Goal: Task Accomplishment & Management: Manage account settings

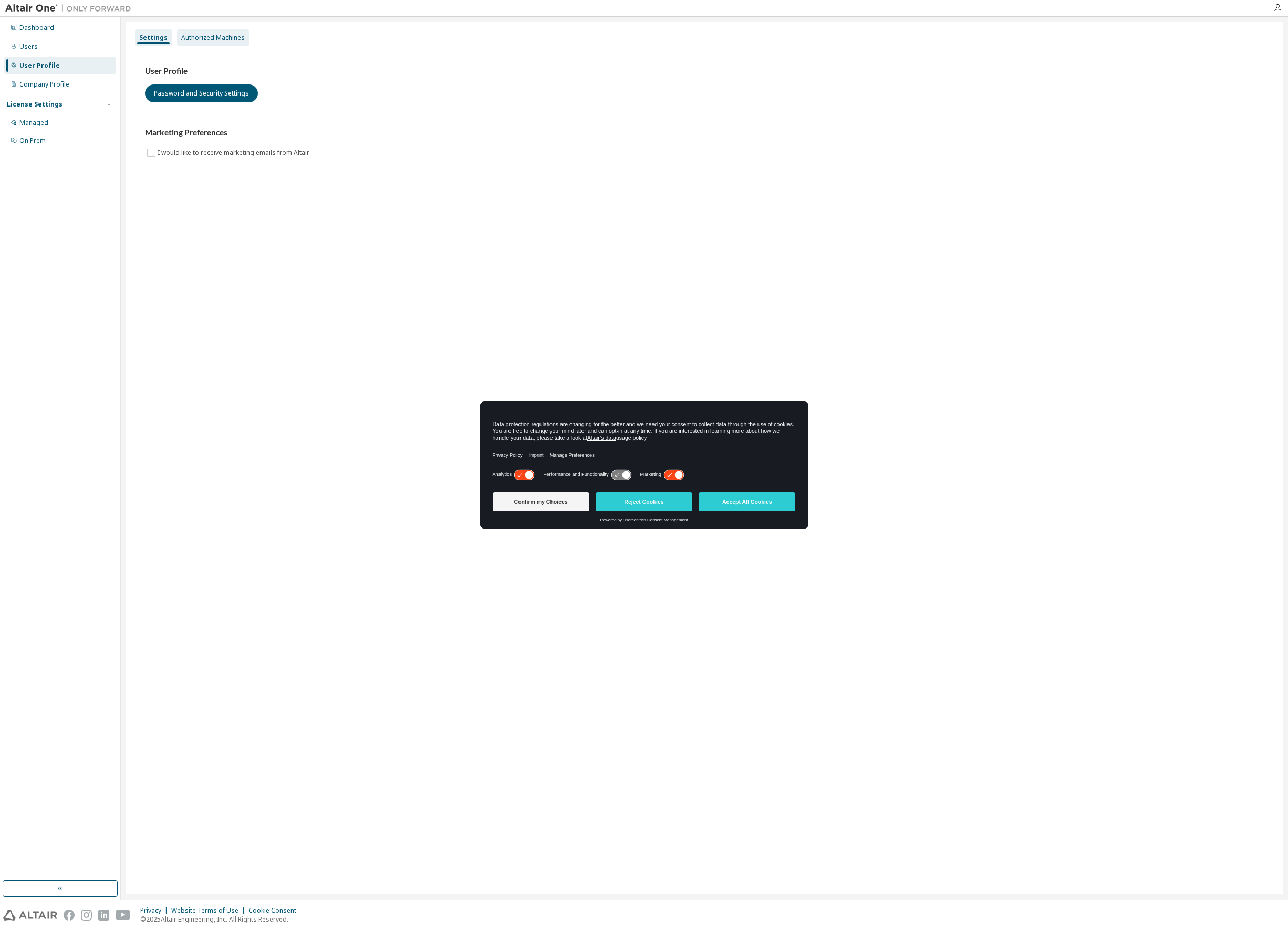
click at [229, 34] on div "Authorized Machines" at bounding box center [213, 38] width 64 height 9
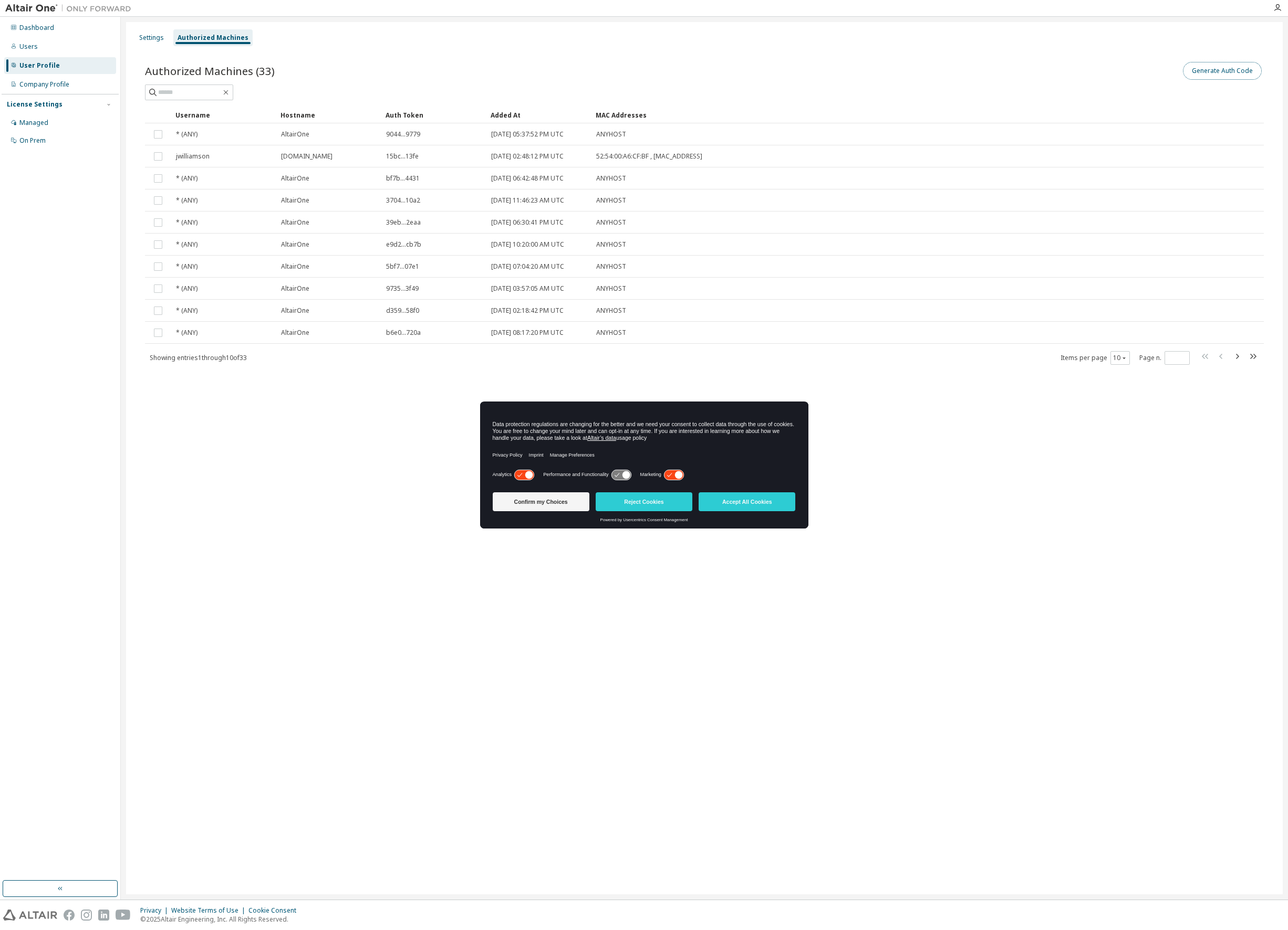
click at [1220, 70] on button "Generate Auth Code" at bounding box center [1222, 70] width 78 height 18
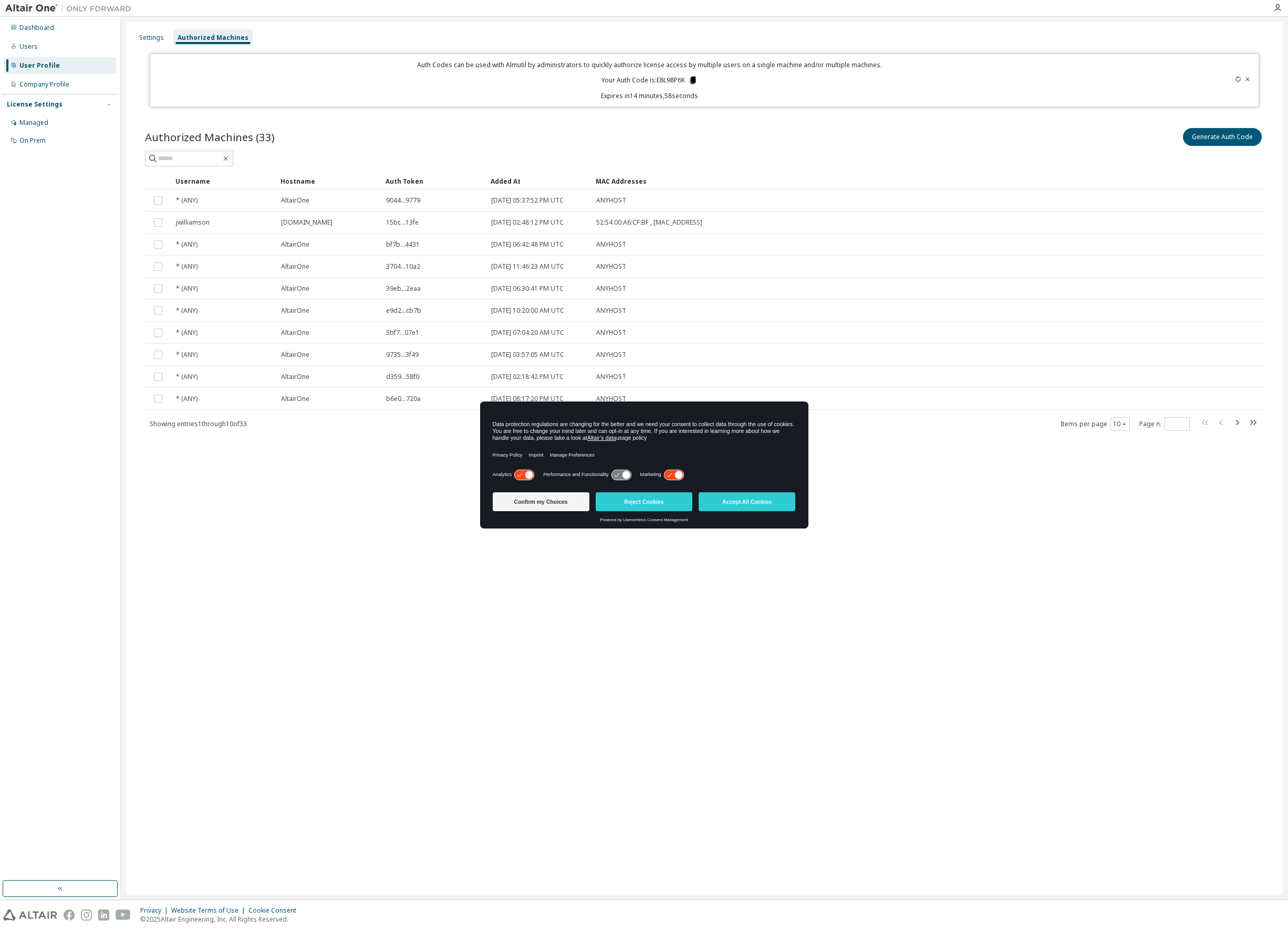
click at [692, 80] on icon at bounding box center [693, 80] width 6 height 7
click at [154, 39] on div "Settings" at bounding box center [151, 38] width 25 height 9
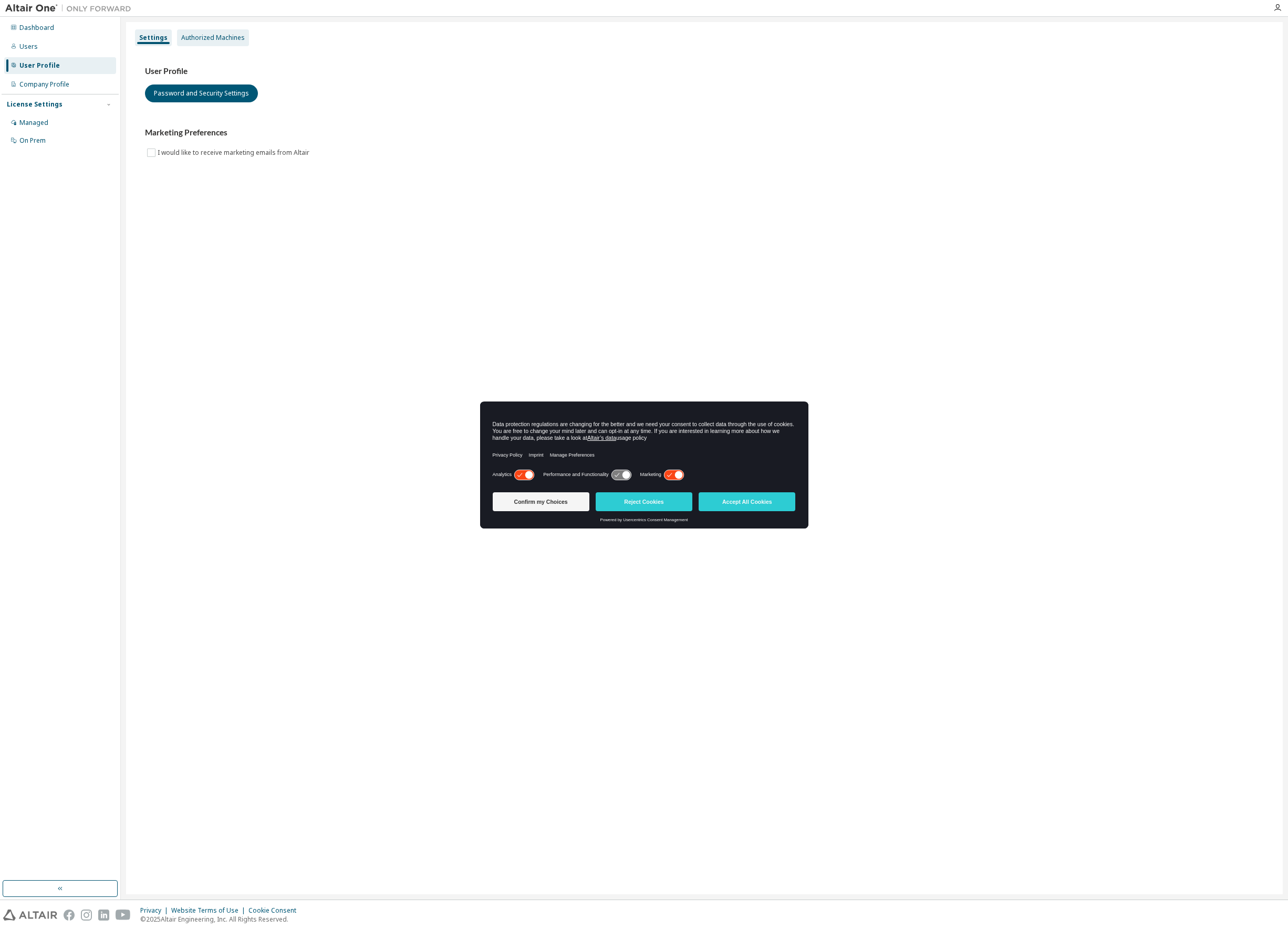
click at [223, 35] on div "Authorized Machines" at bounding box center [213, 38] width 64 height 9
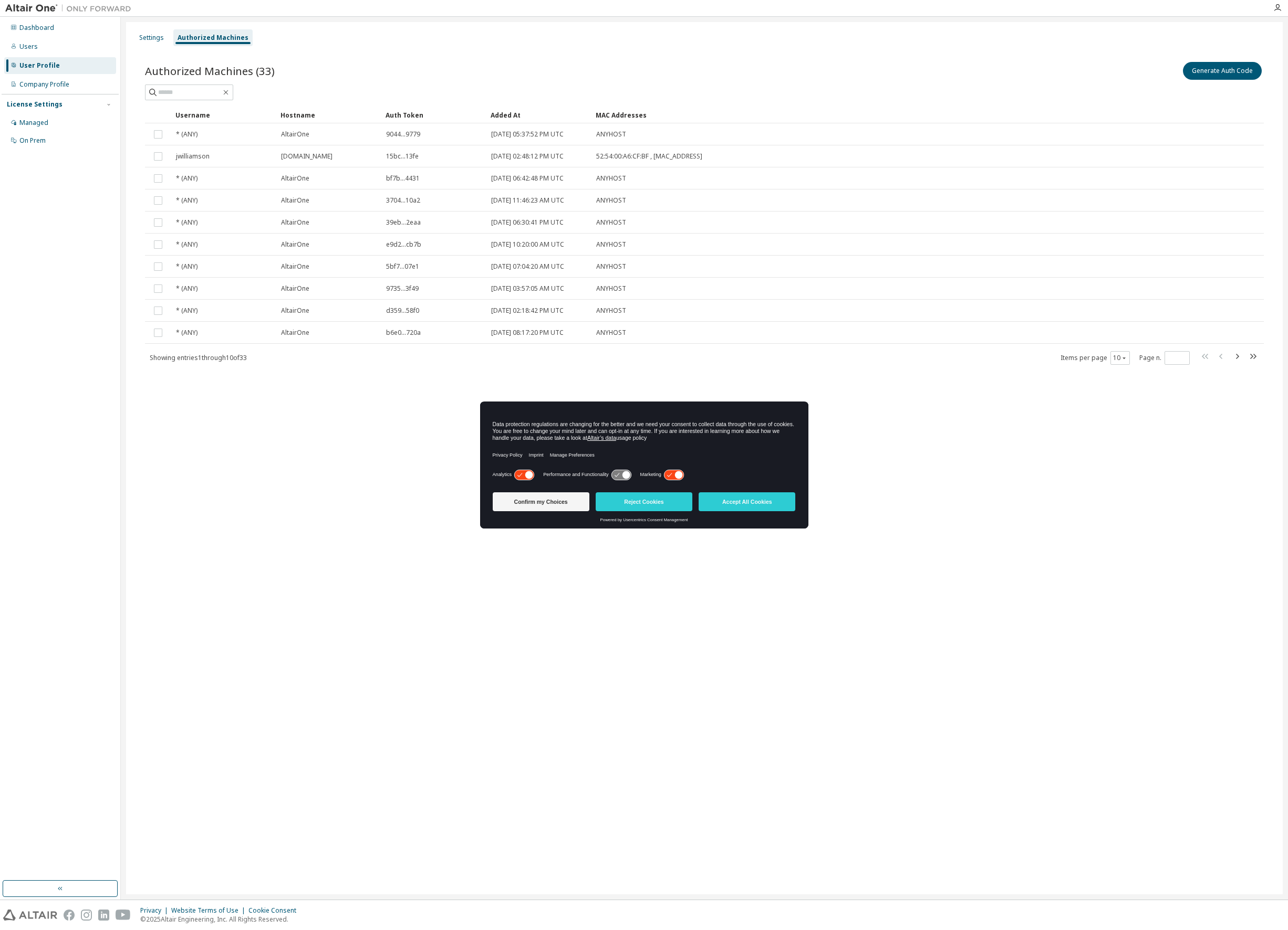
click at [514, 116] on div "Added At" at bounding box center [539, 114] width 96 height 17
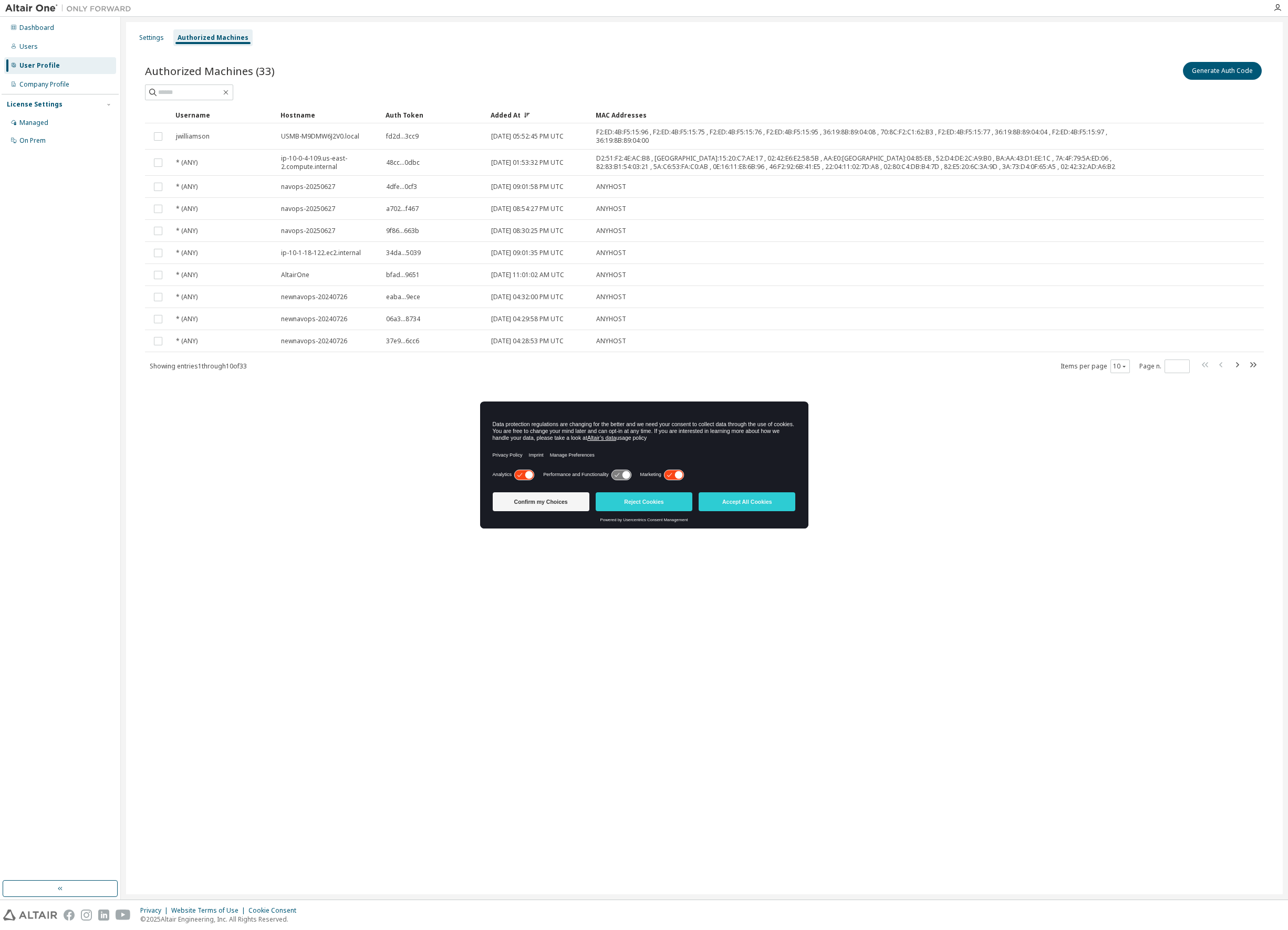
click at [512, 114] on div "Added At" at bounding box center [539, 114] width 96 height 17
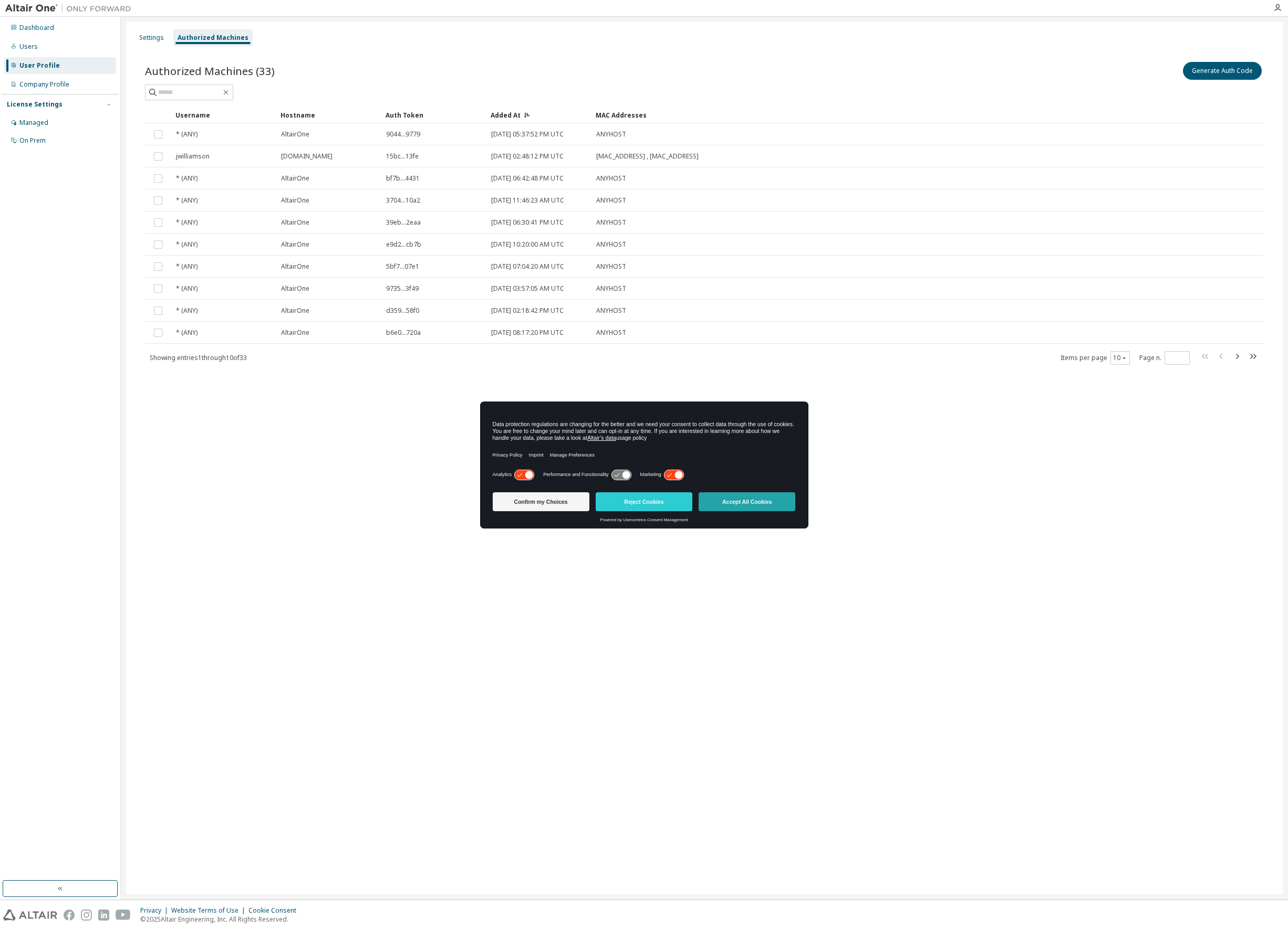
click at [783, 507] on button "Accept All Cookies" at bounding box center [746, 502] width 96 height 19
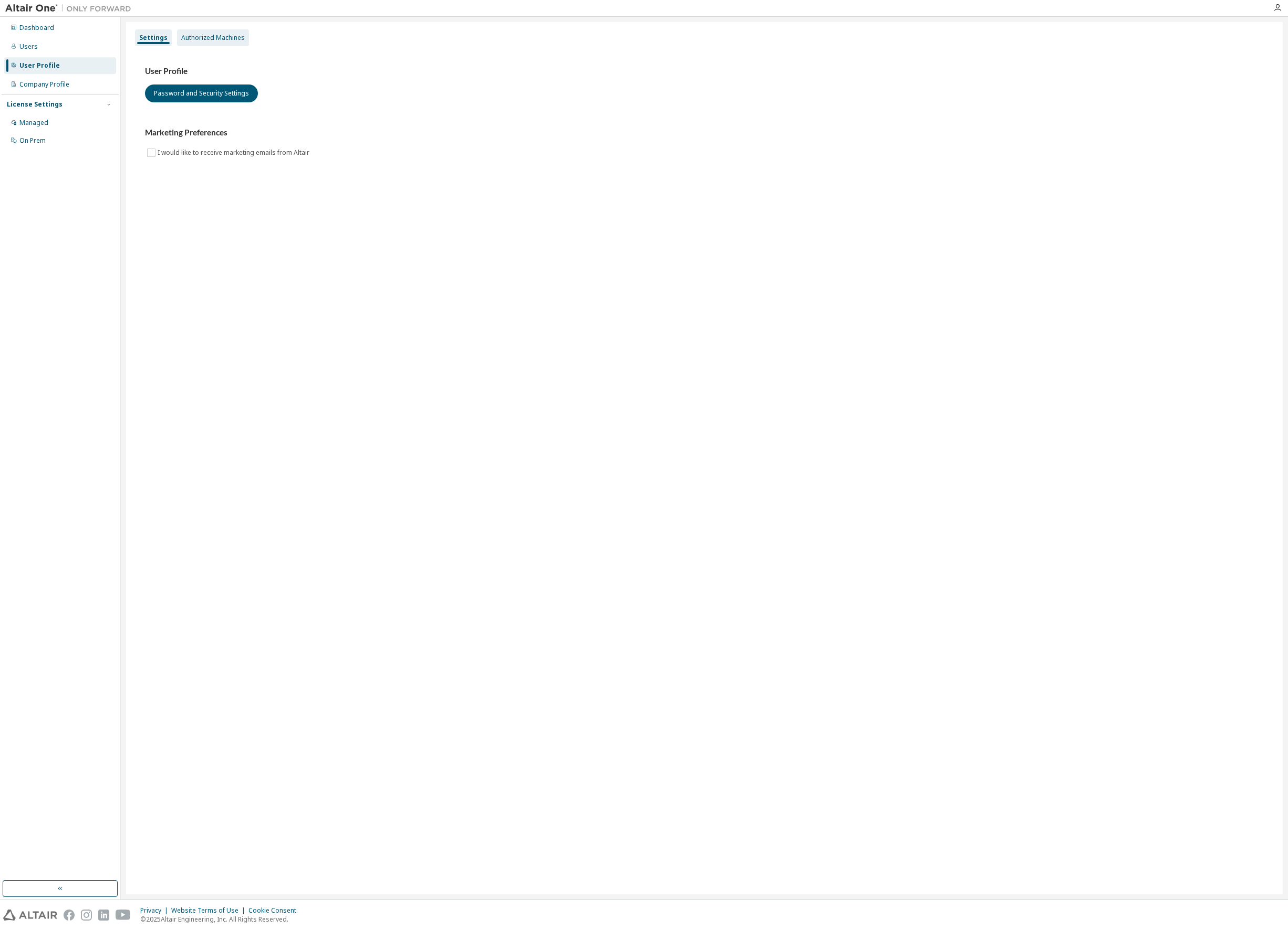
click at [218, 31] on div "Authorized Machines" at bounding box center [213, 37] width 72 height 17
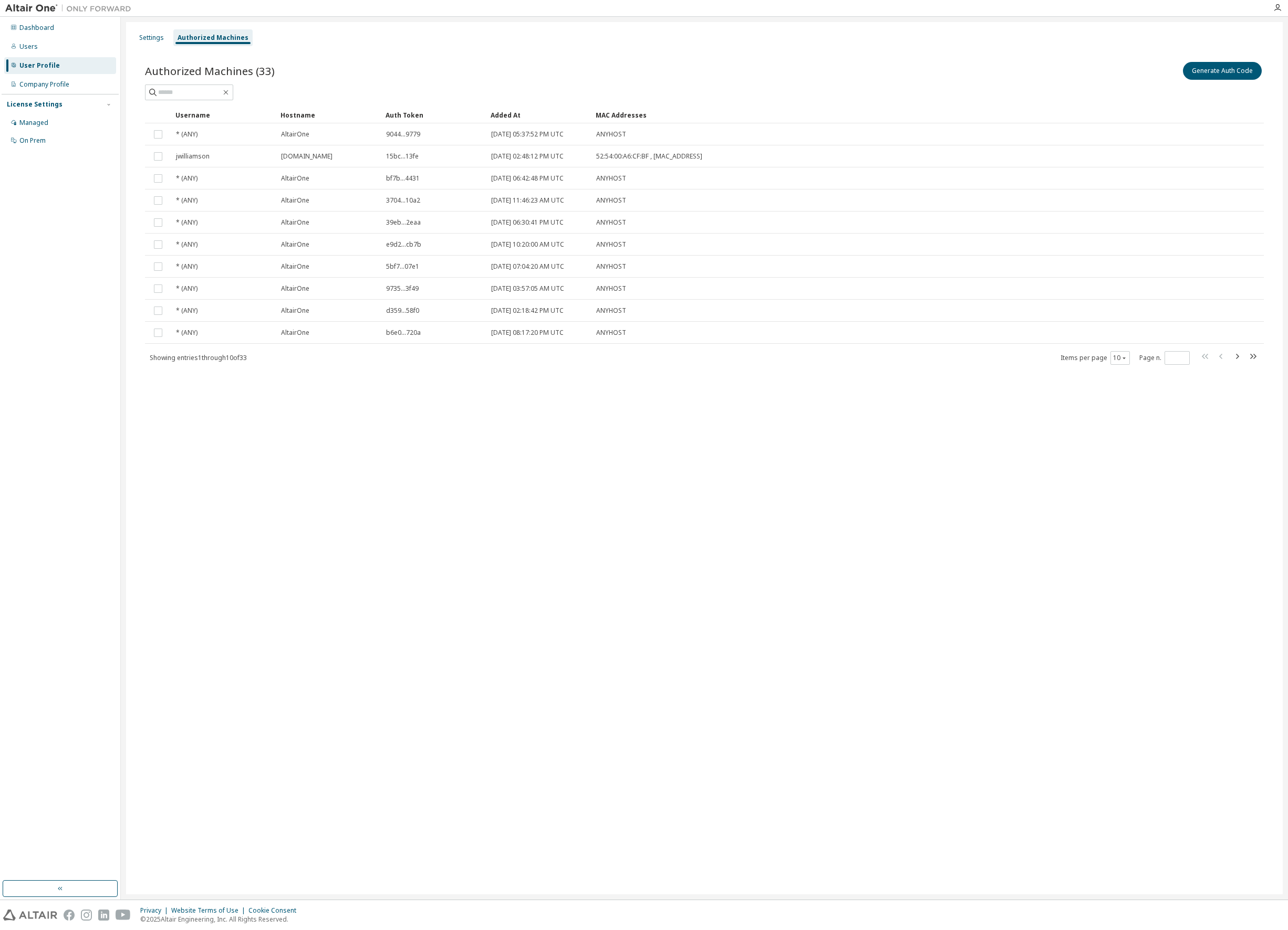
click at [513, 116] on div "Added At" at bounding box center [539, 114] width 96 height 17
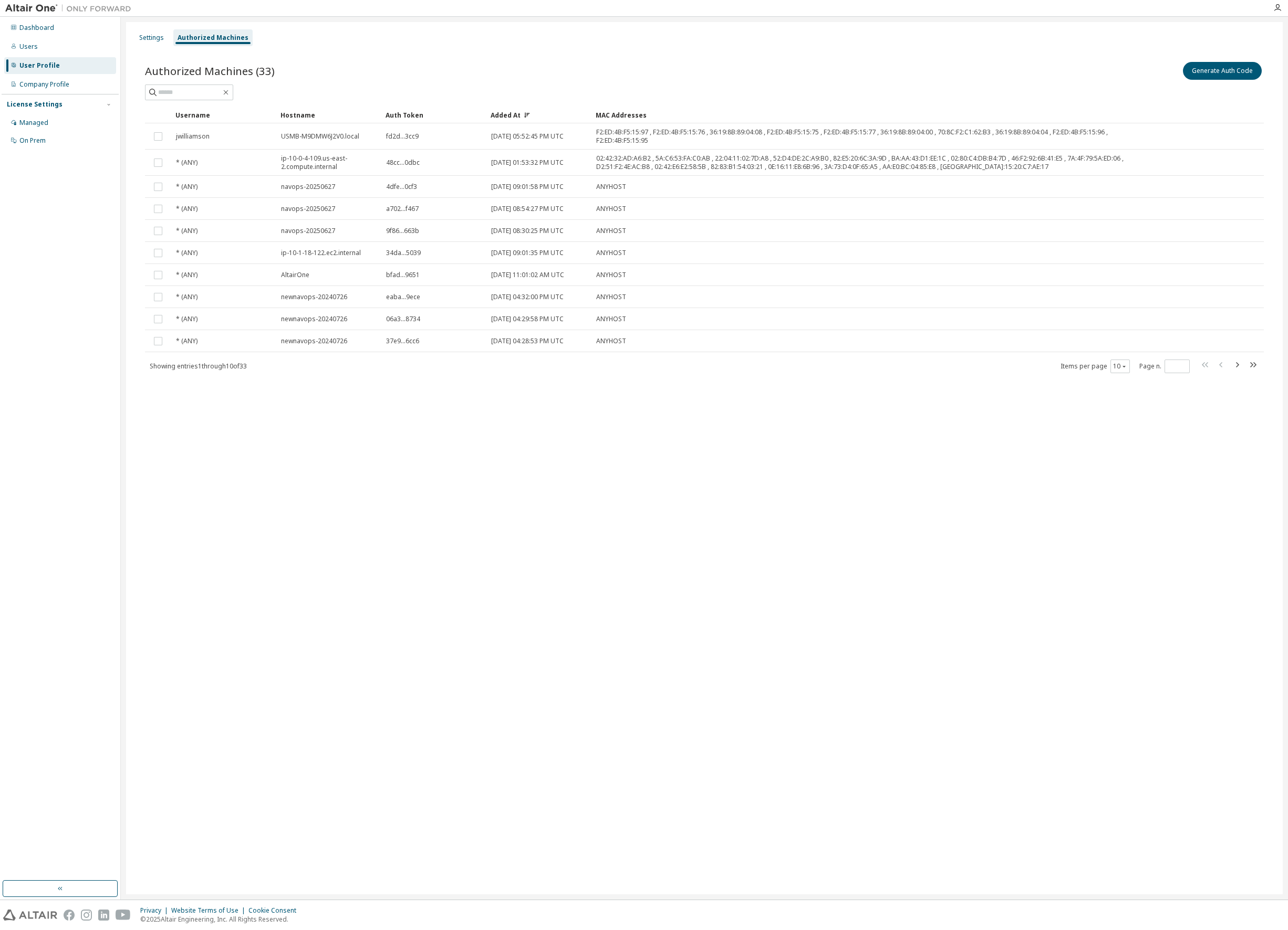
click at [513, 116] on div "Added At" at bounding box center [539, 114] width 96 height 17
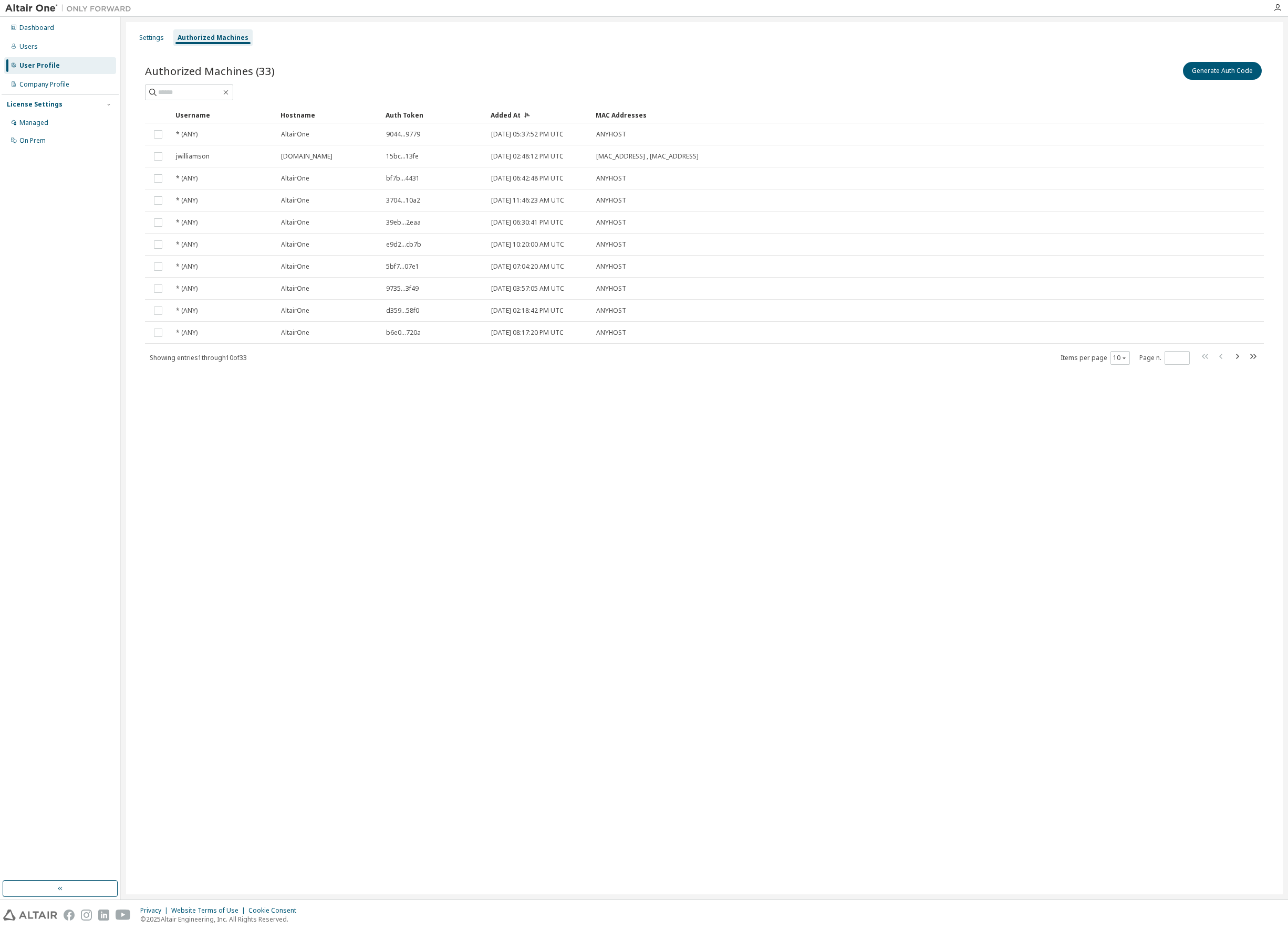
click at [513, 116] on div "Added At" at bounding box center [539, 114] width 96 height 17
click at [515, 114] on div "Added At" at bounding box center [539, 114] width 96 height 17
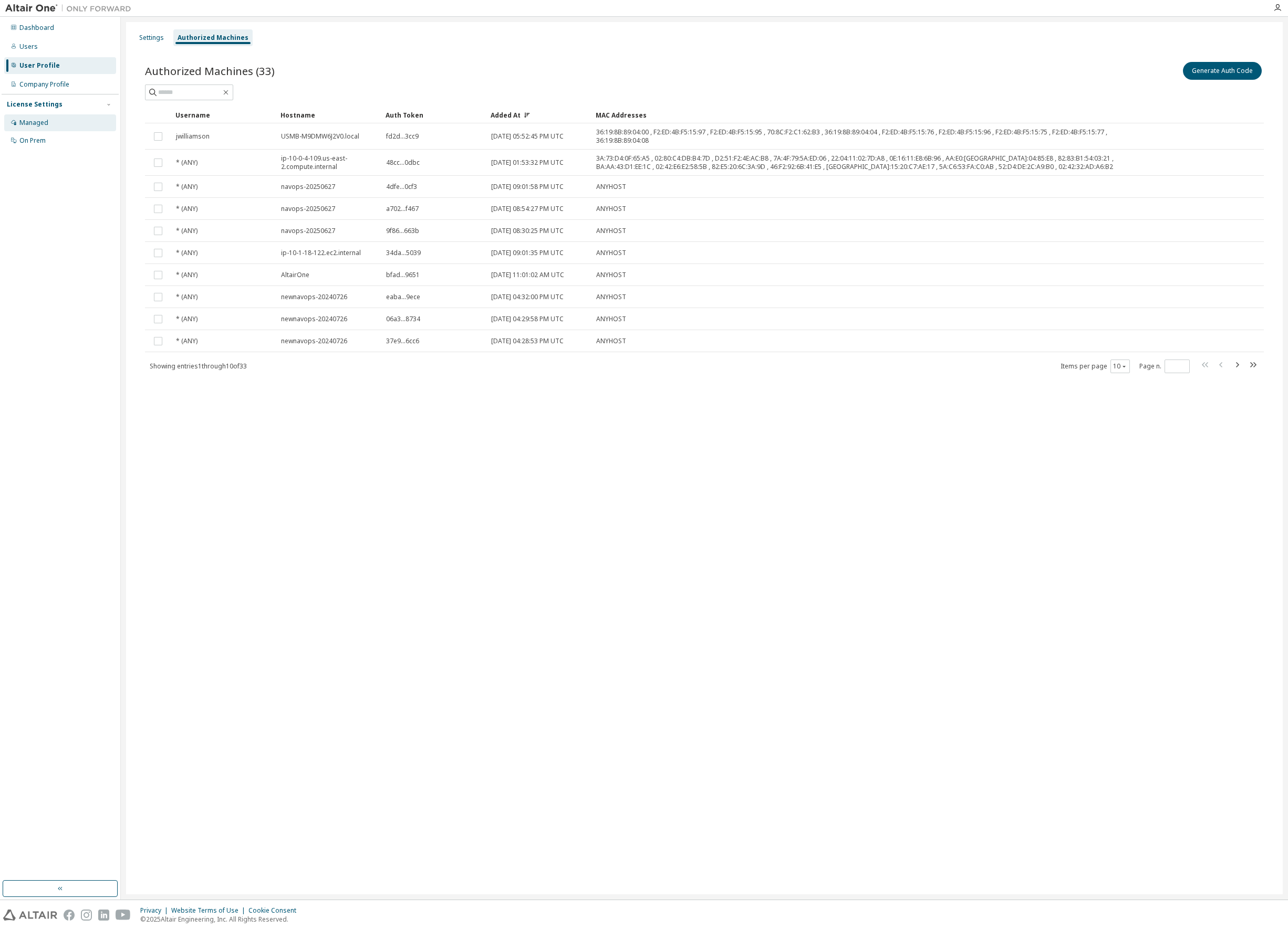
click at [39, 120] on div "Managed" at bounding box center [33, 122] width 29 height 9
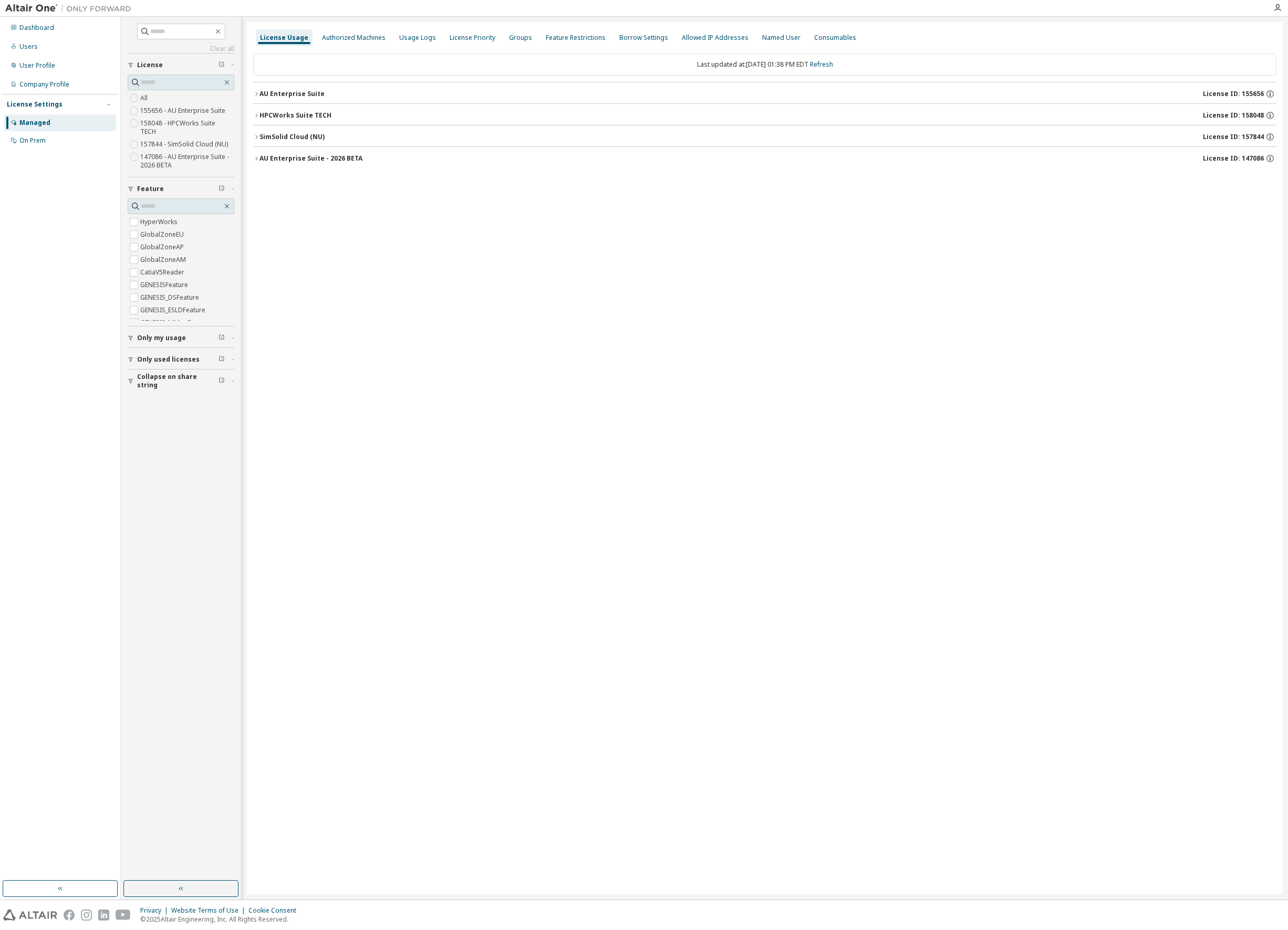
click at [255, 114] on icon "button" at bounding box center [256, 115] width 6 height 6
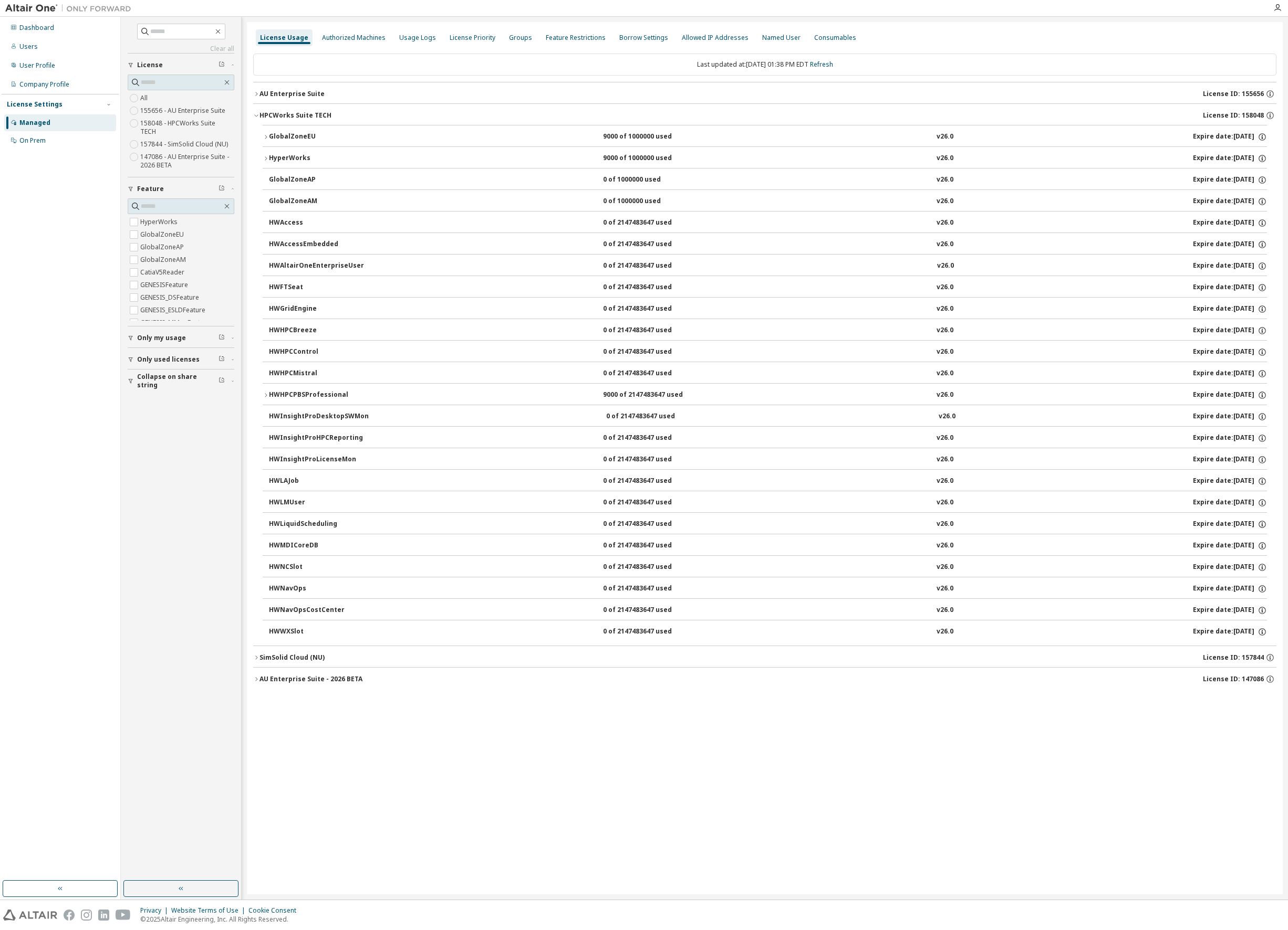
click at [306, 584] on div "HWNavOps" at bounding box center [316, 589] width 94 height 9
click at [277, 586] on div "HWNavOps" at bounding box center [316, 589] width 94 height 9
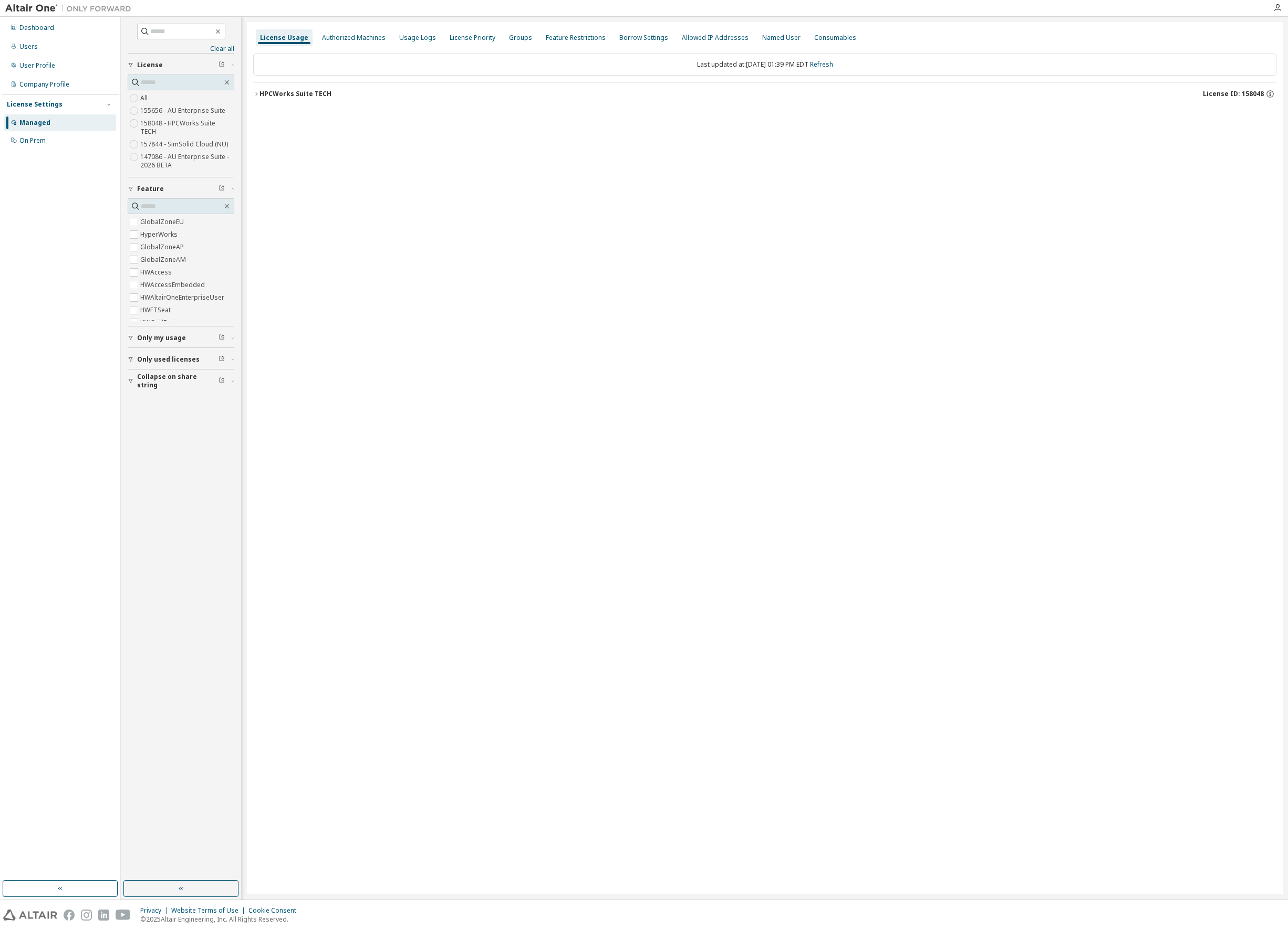
click at [256, 94] on icon "button" at bounding box center [256, 94] width 6 height 6
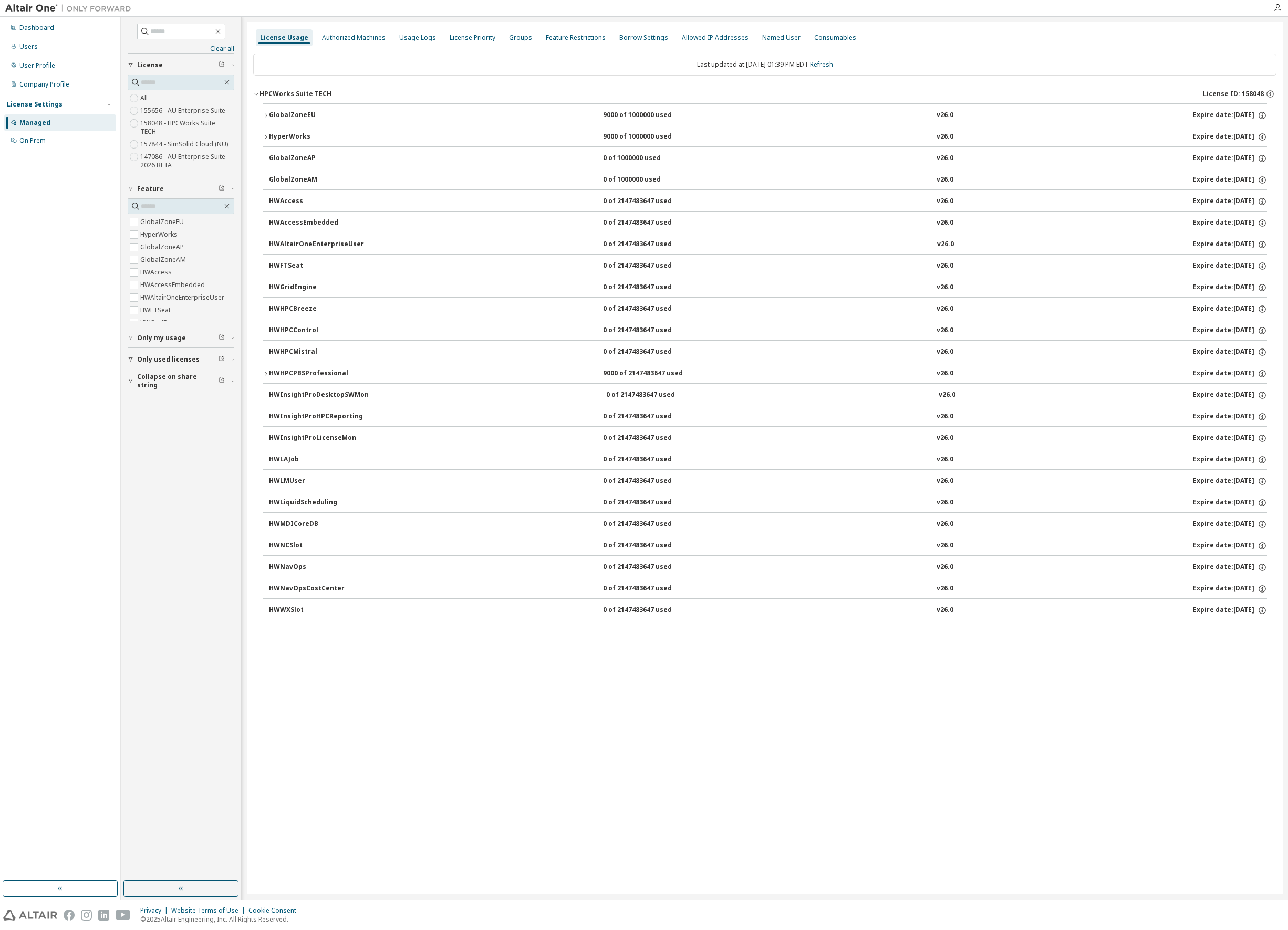
click at [265, 372] on icon "button" at bounding box center [265, 374] width 6 height 6
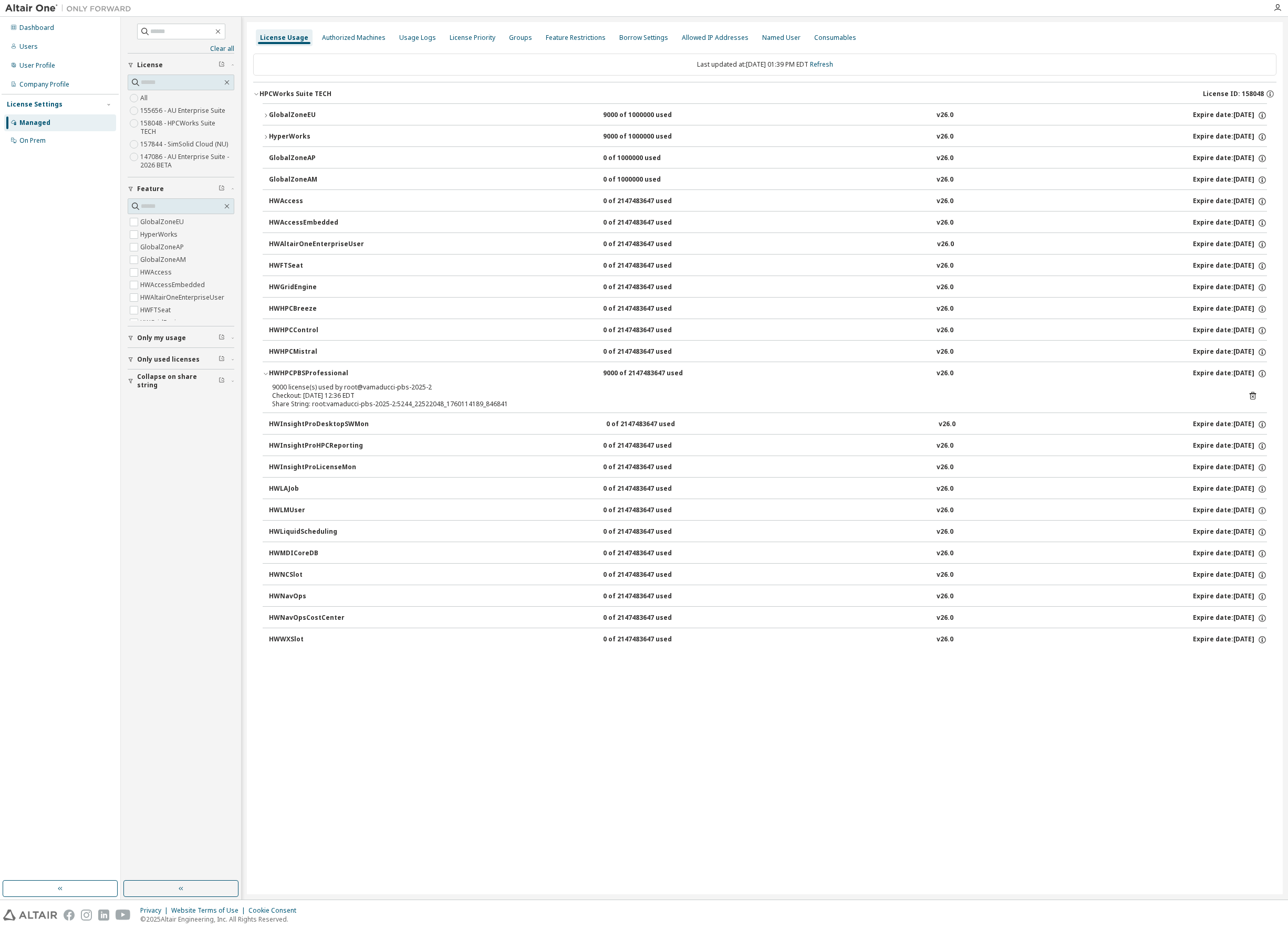
click at [266, 134] on icon "button" at bounding box center [265, 136] width 6 height 6
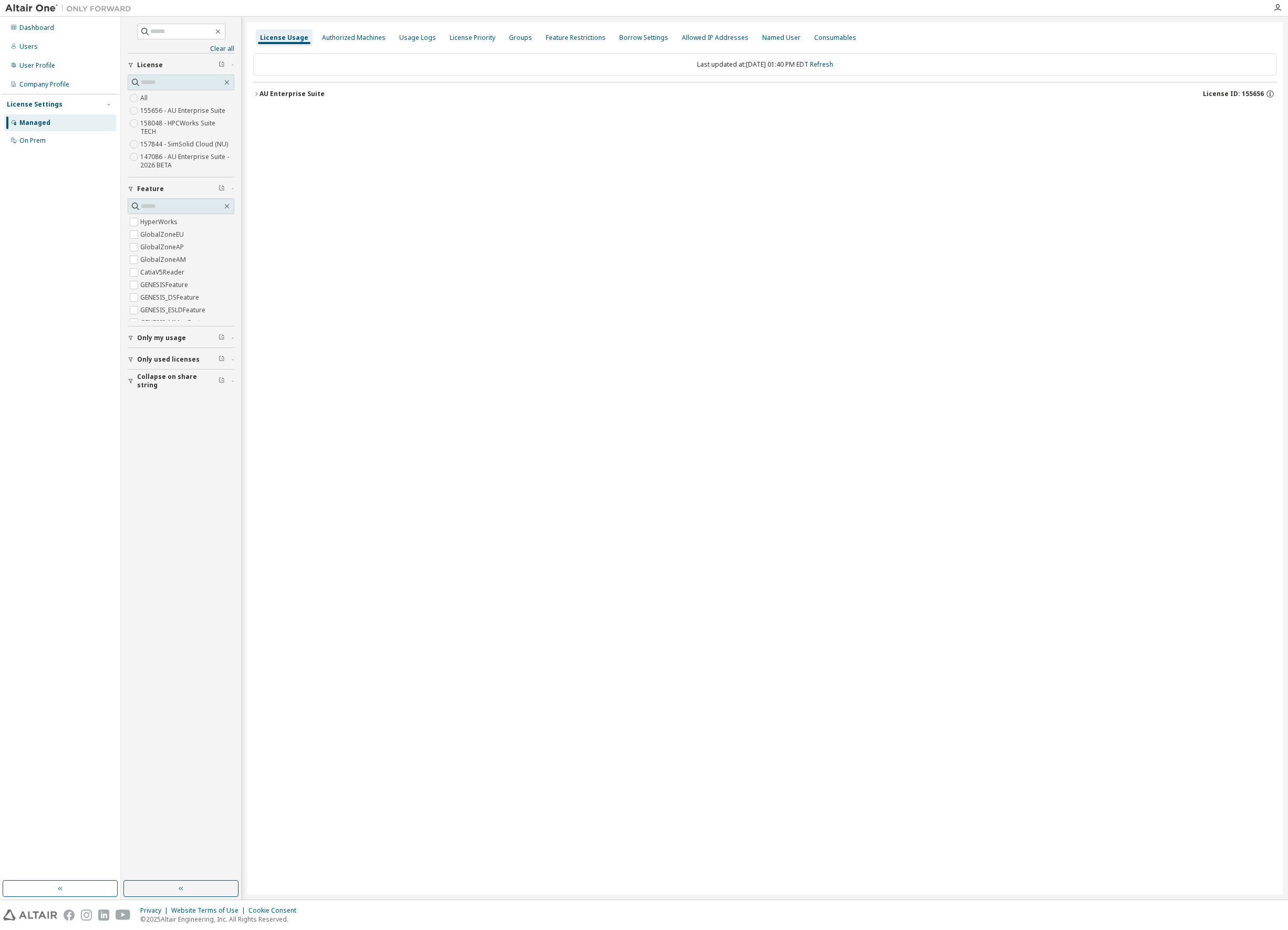
click at [254, 94] on icon "button" at bounding box center [256, 94] width 6 height 6
click at [256, 90] on button "AU Enterprise Suite - 2026 BETA License ID: 147086" at bounding box center [765, 94] width 1023 height 23
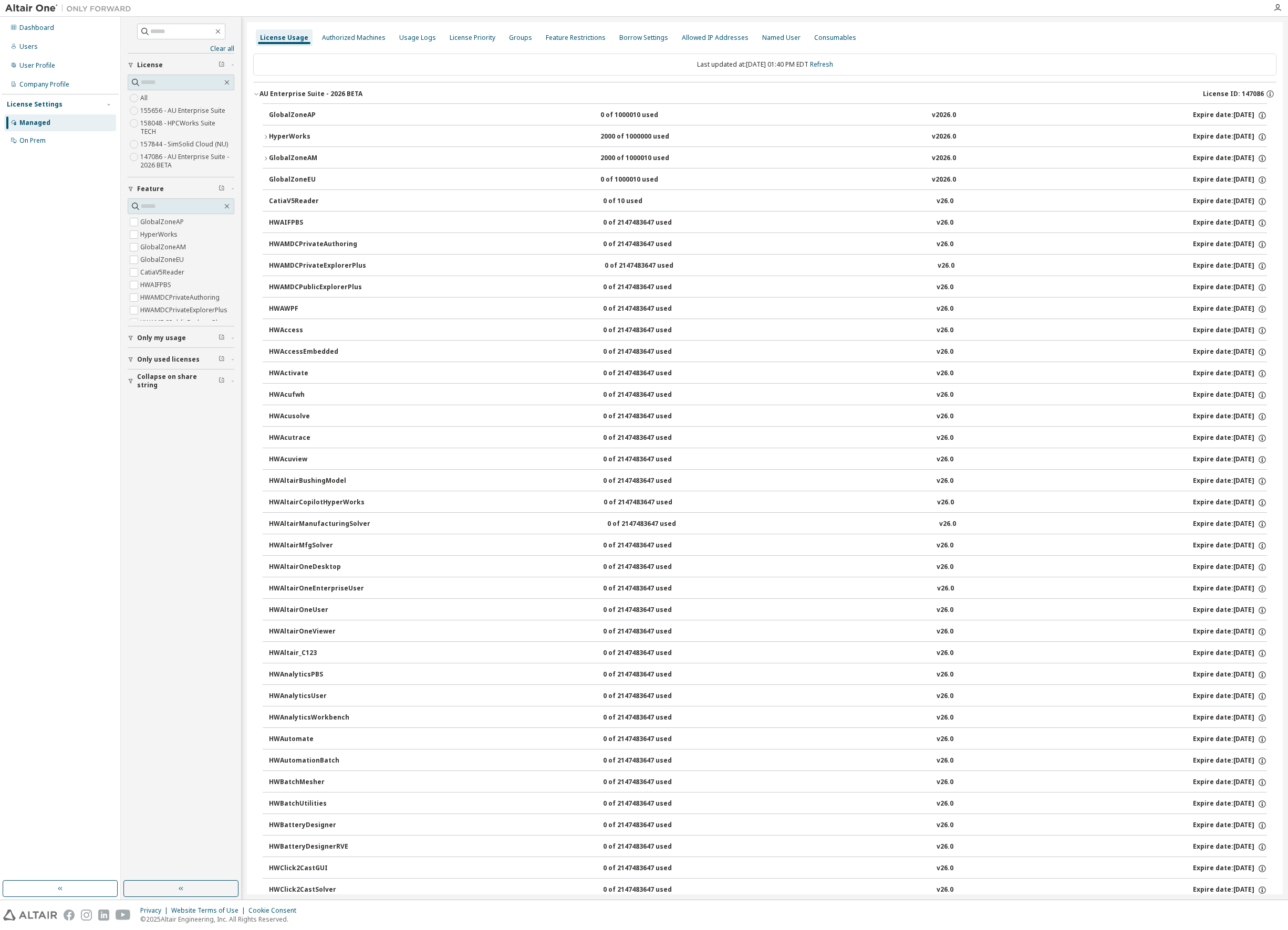
click at [266, 136] on icon "button" at bounding box center [265, 137] width 2 height 4
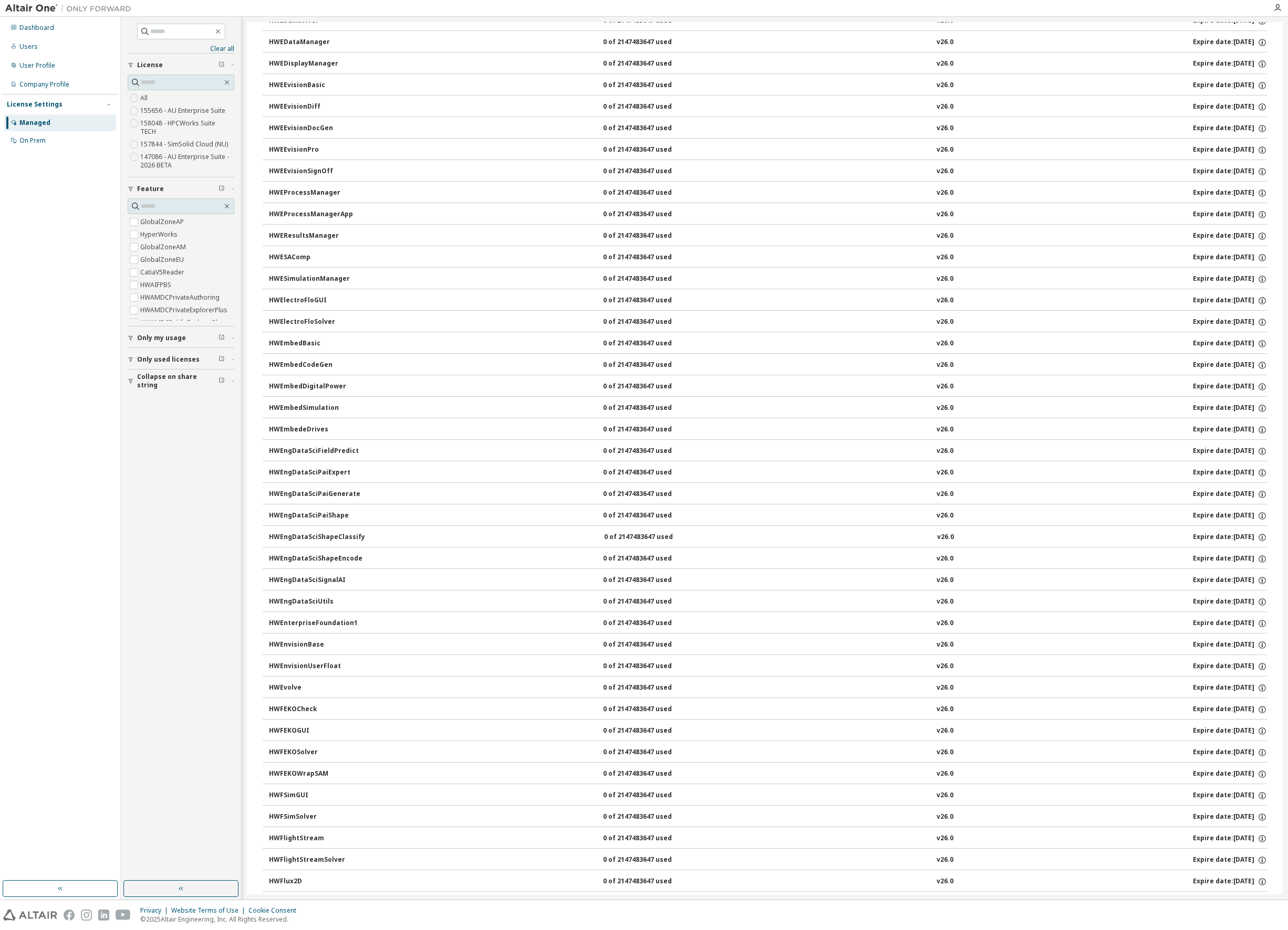
scroll to position [1782, 0]
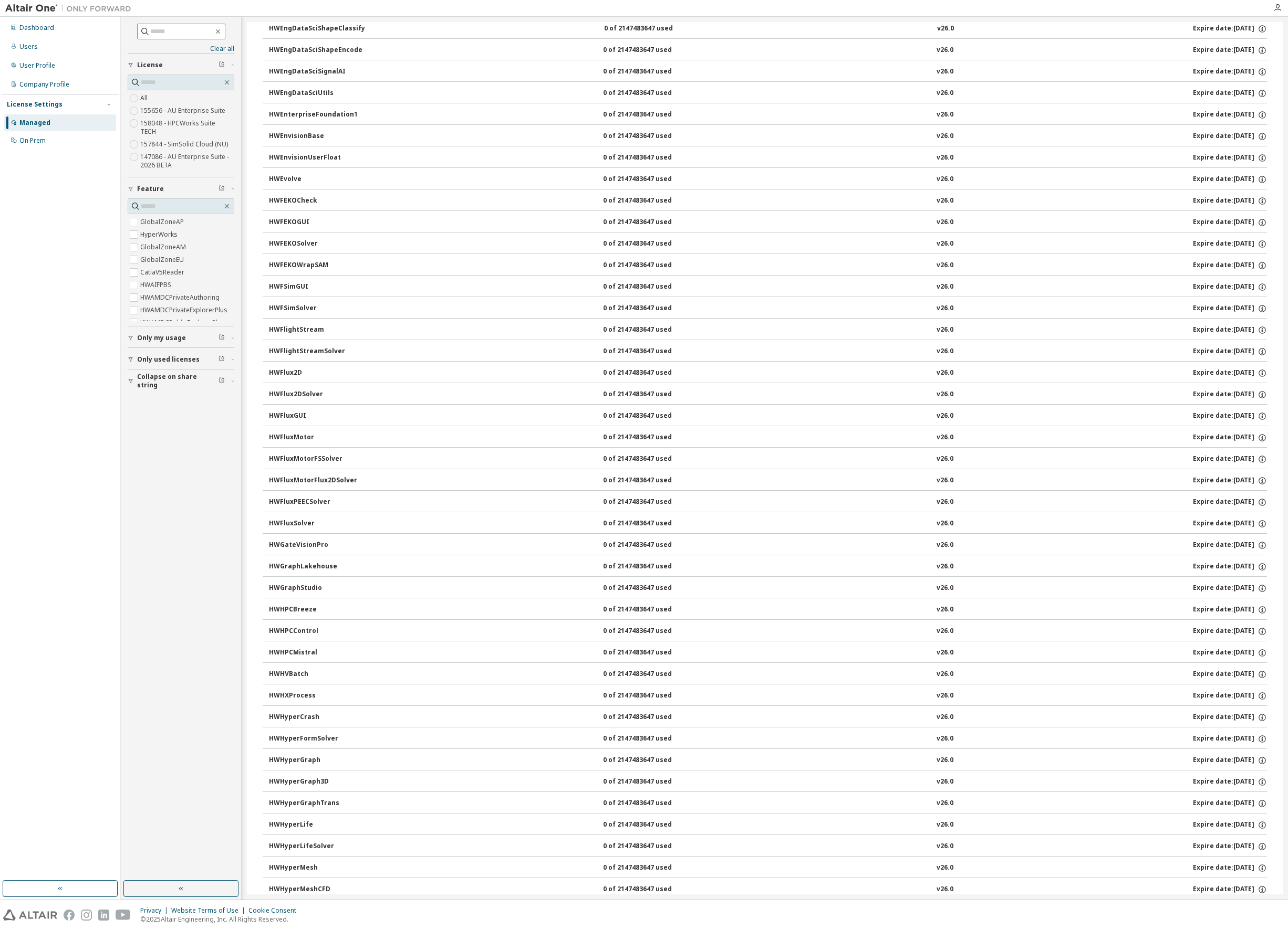
click at [171, 31] on input "text" at bounding box center [182, 31] width 63 height 11
type input "***"
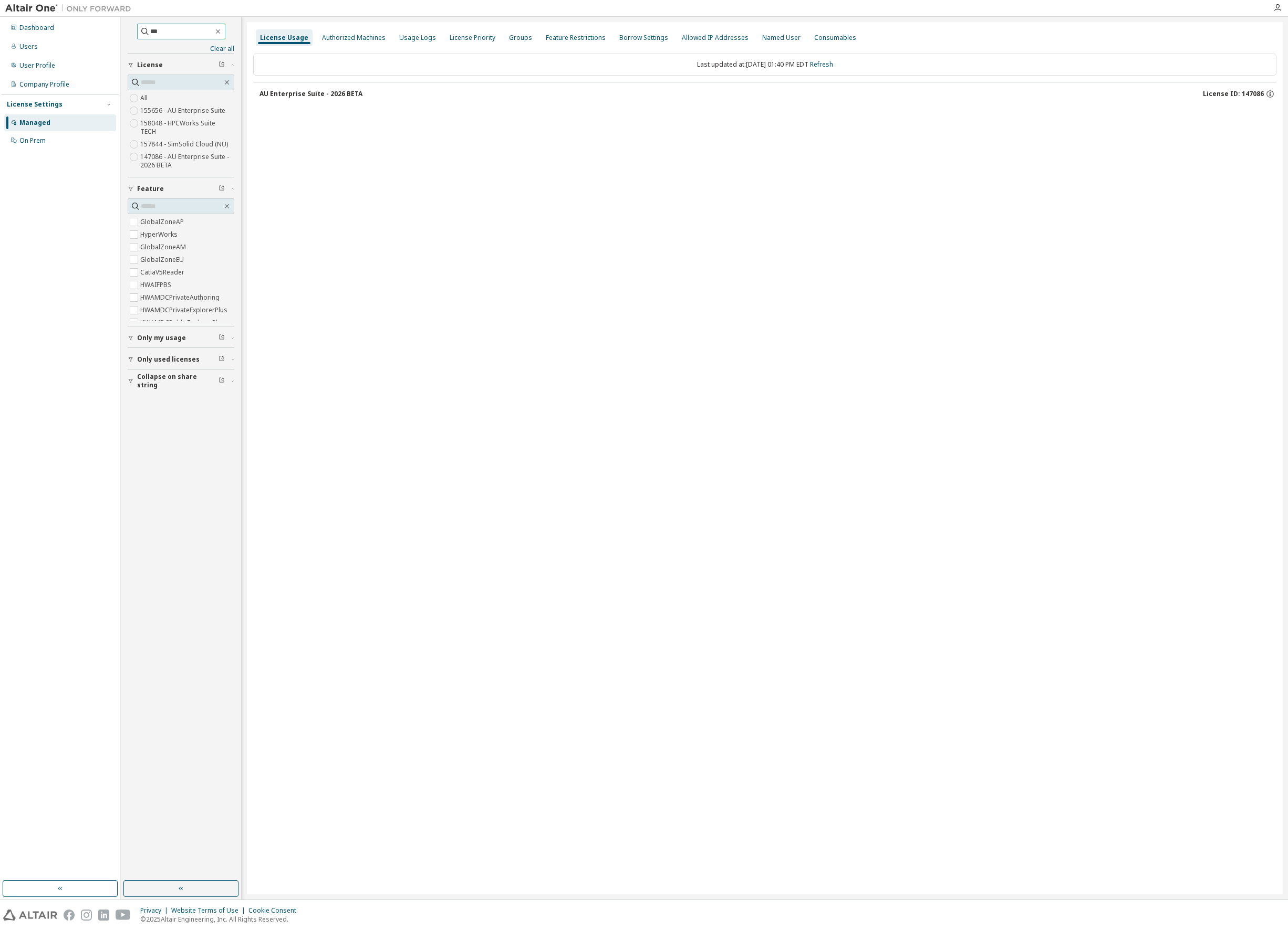
scroll to position [0, 0]
click at [306, 94] on div "AU Enterprise Suite - 2026 BETA" at bounding box center [311, 94] width 103 height 9
click at [275, 90] on div "AU Enterprise Suite - 2026 BETA" at bounding box center [311, 94] width 103 height 9
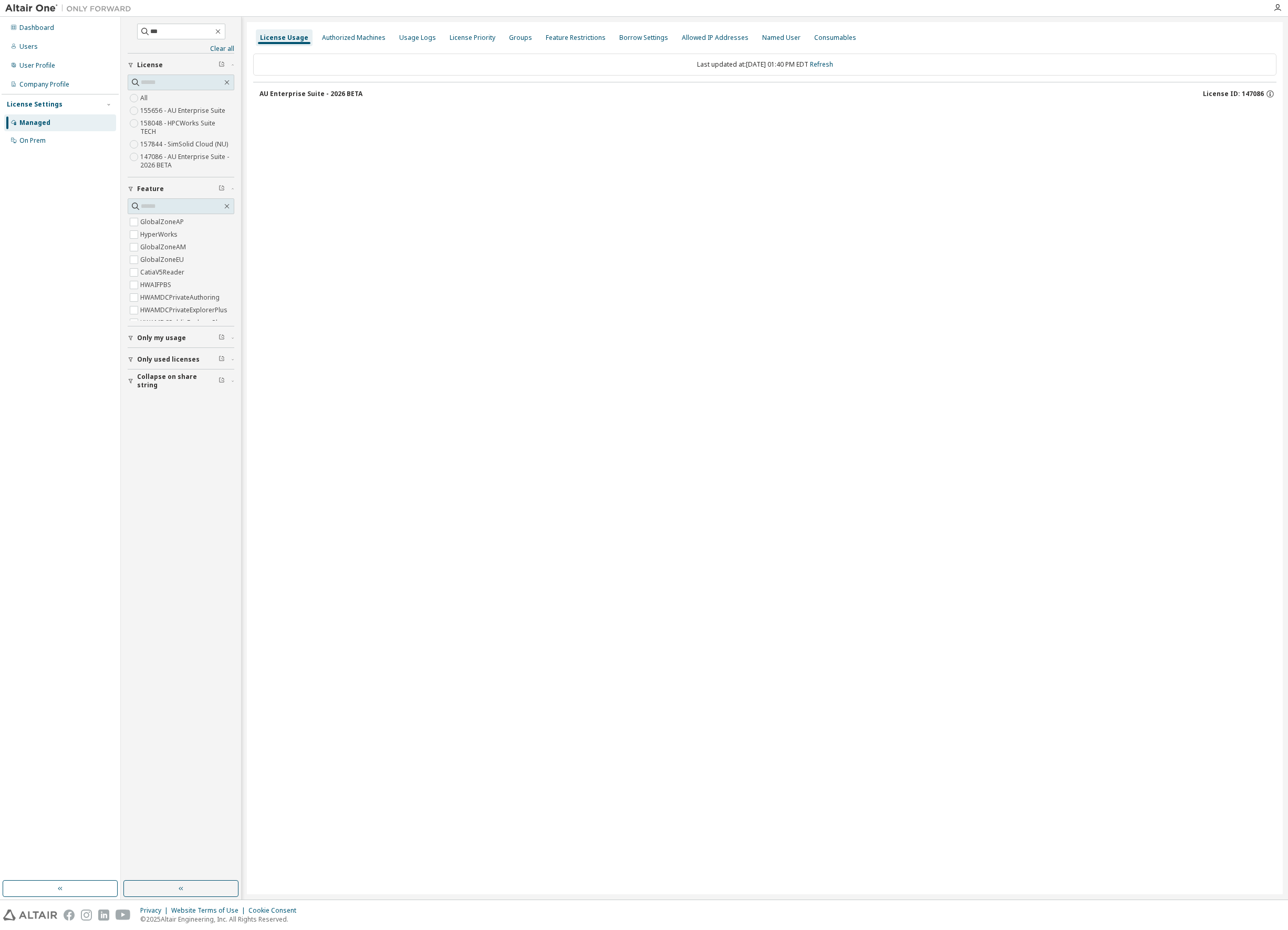
click at [275, 90] on div "AU Enterprise Suite - 2026 BETA" at bounding box center [311, 94] width 103 height 9
click at [220, 31] on icon "button" at bounding box center [217, 31] width 5 height 5
click at [255, 92] on icon "button" at bounding box center [256, 94] width 6 height 6
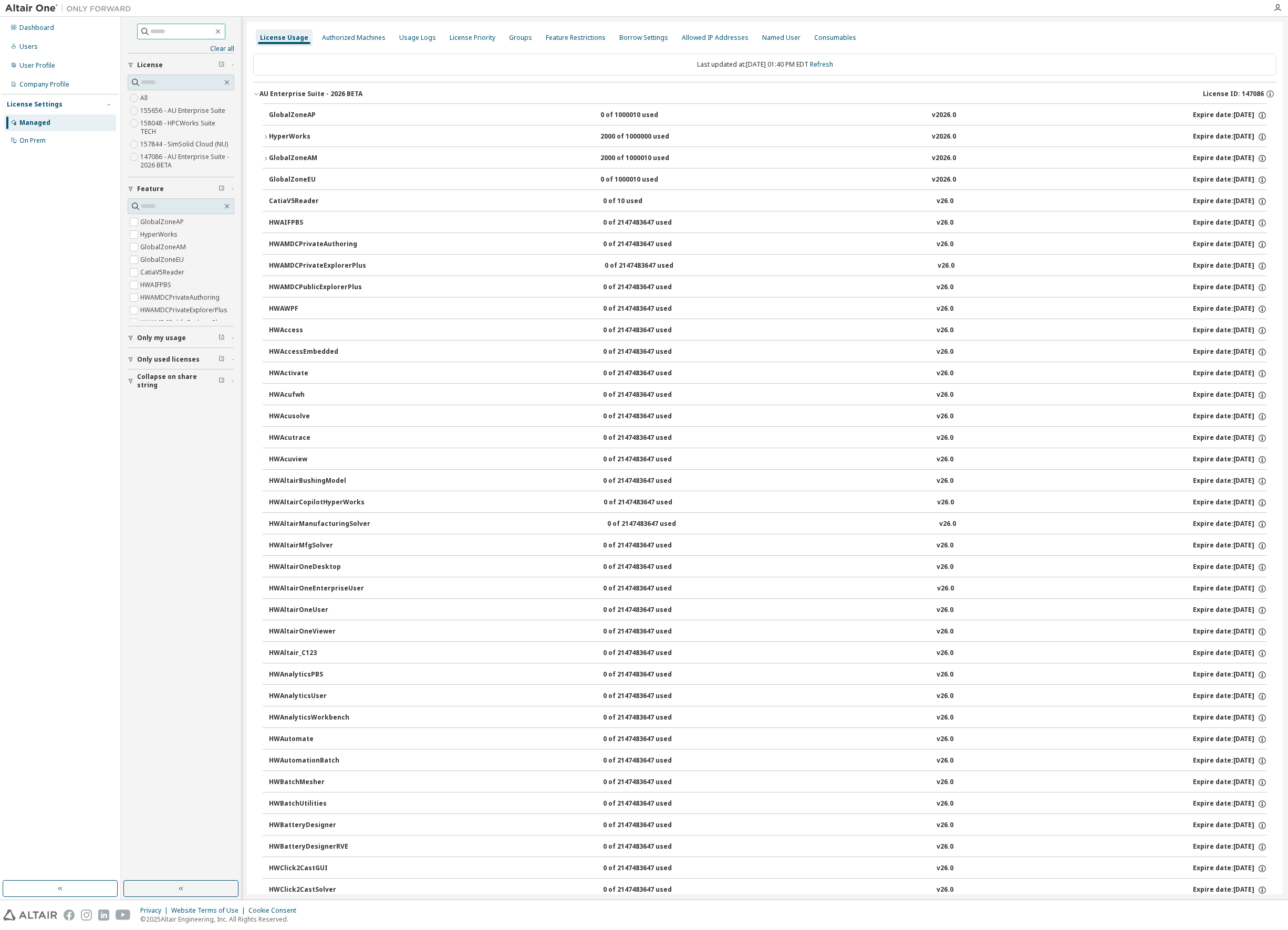
click at [186, 31] on input "text" at bounding box center [182, 31] width 63 height 11
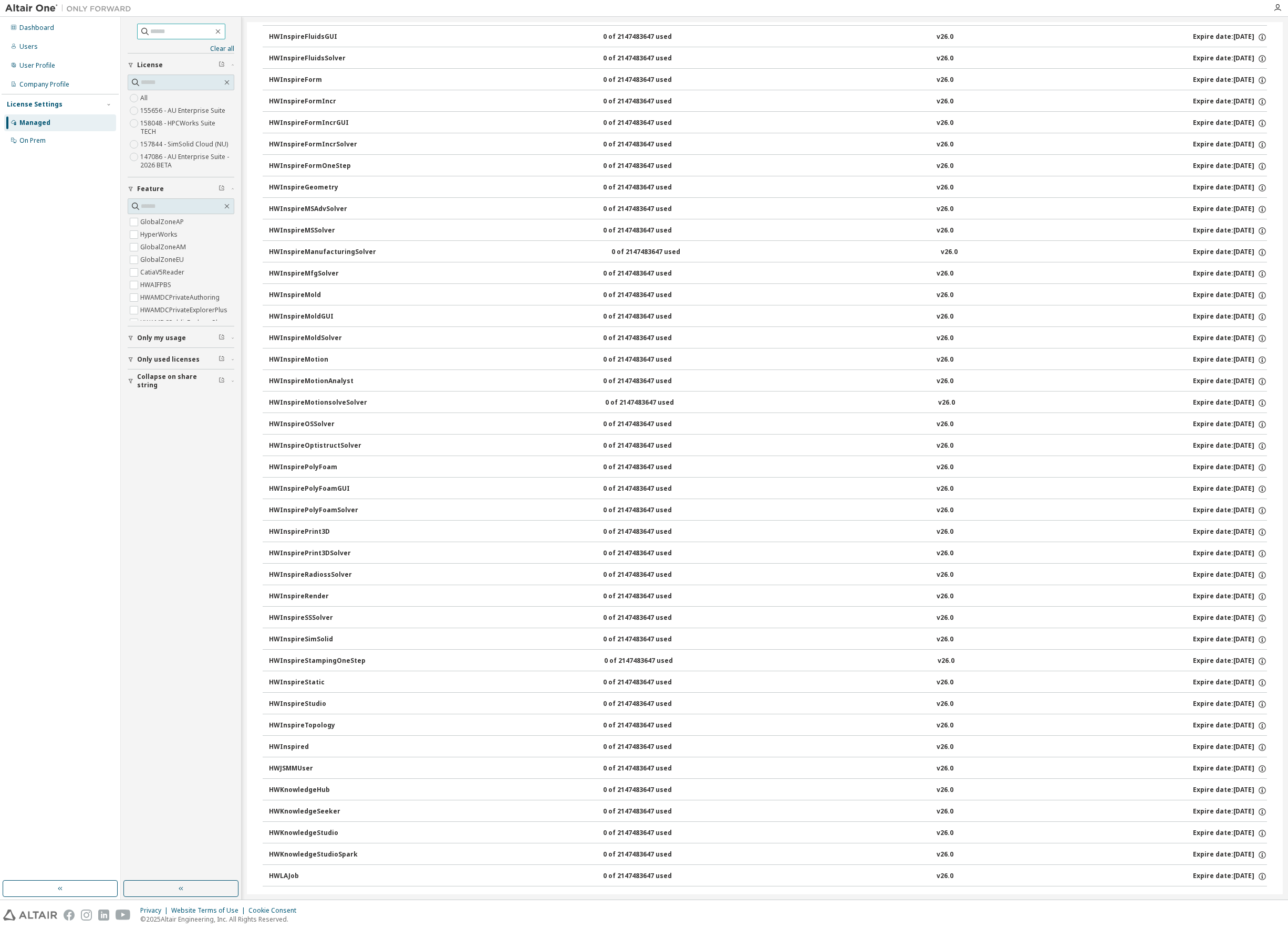
scroll to position [3814, 0]
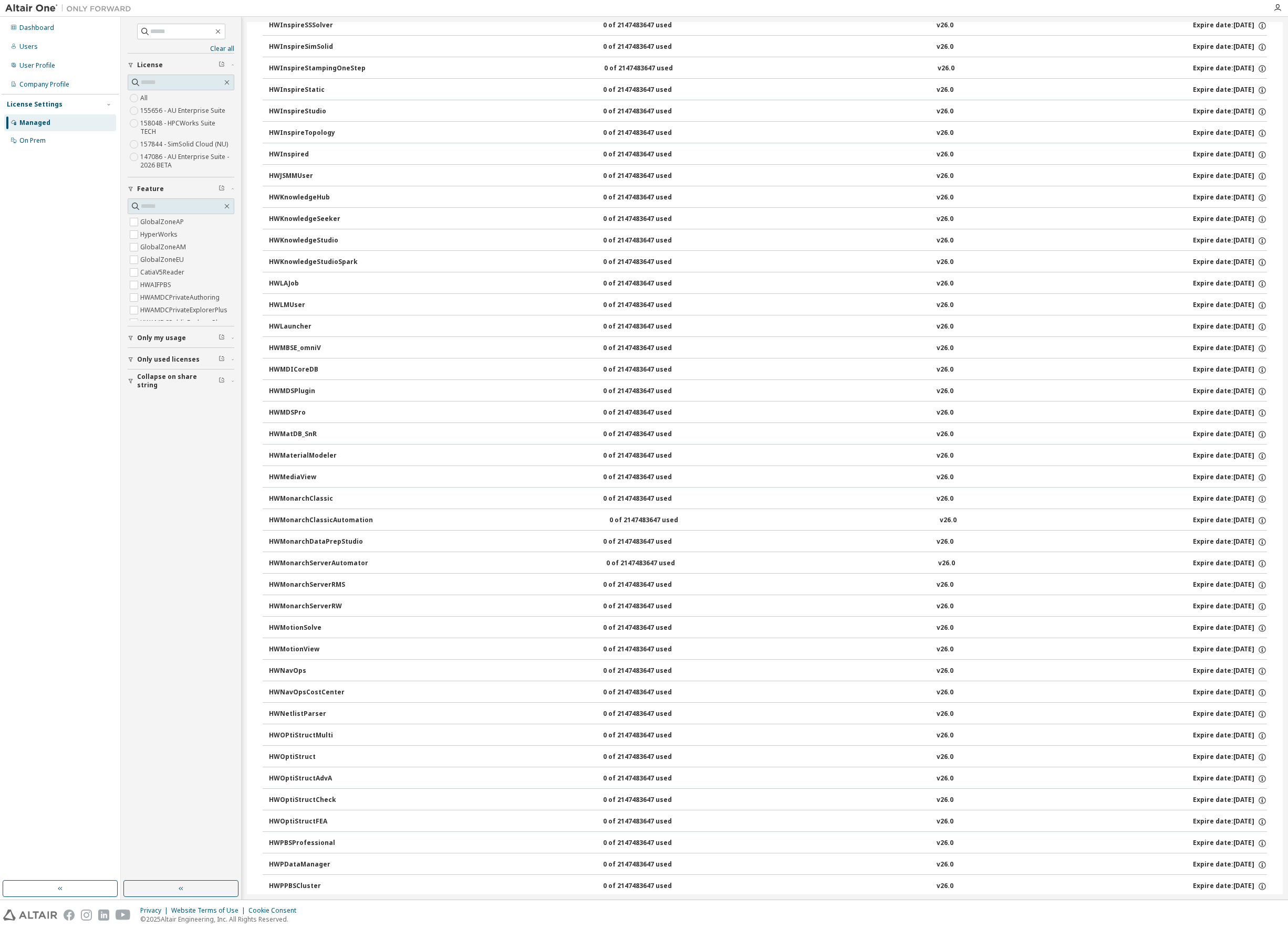
click at [366, 669] on div "HWNavOps 0 of 2147483647 used v26.0 Expire date: [DATE]" at bounding box center [767, 671] width 998 height 9
